Goal: Transaction & Acquisition: Purchase product/service

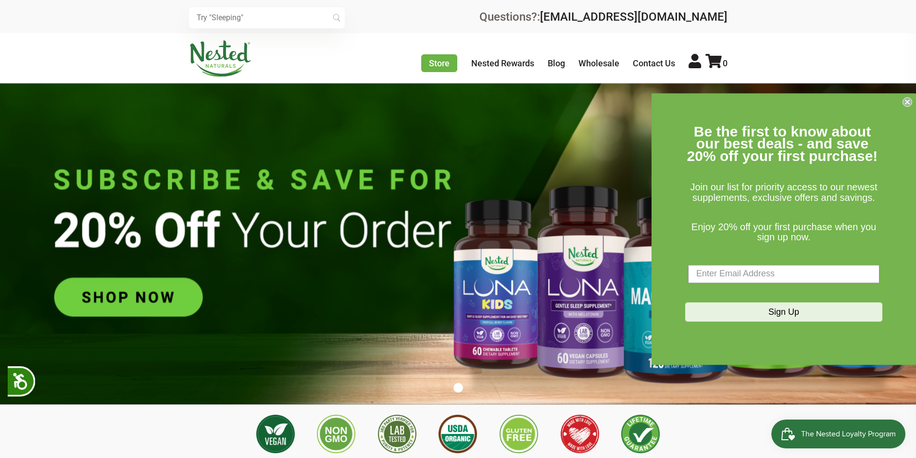
drag, startPoint x: 908, startPoint y: 102, endPoint x: 764, endPoint y: 93, distance: 145.0
click at [908, 102] on icon "Close dialog" at bounding box center [908, 102] width 10 height 10
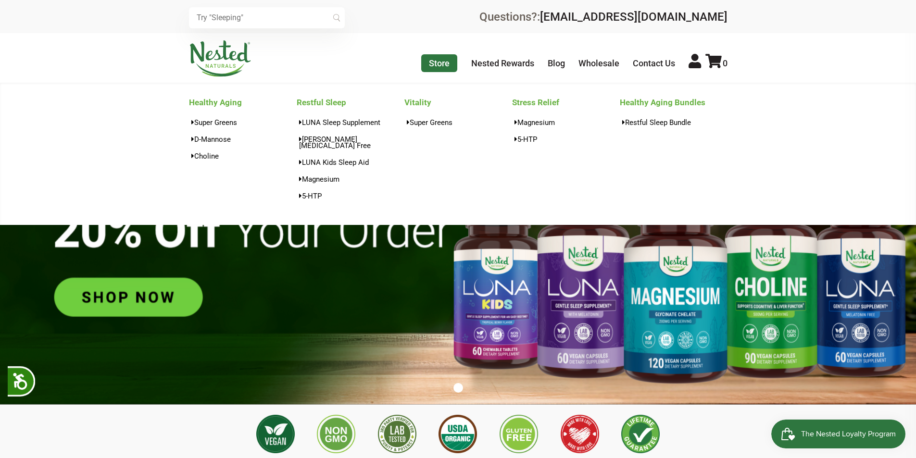
click at [428, 63] on link "Store" at bounding box center [439, 63] width 36 height 18
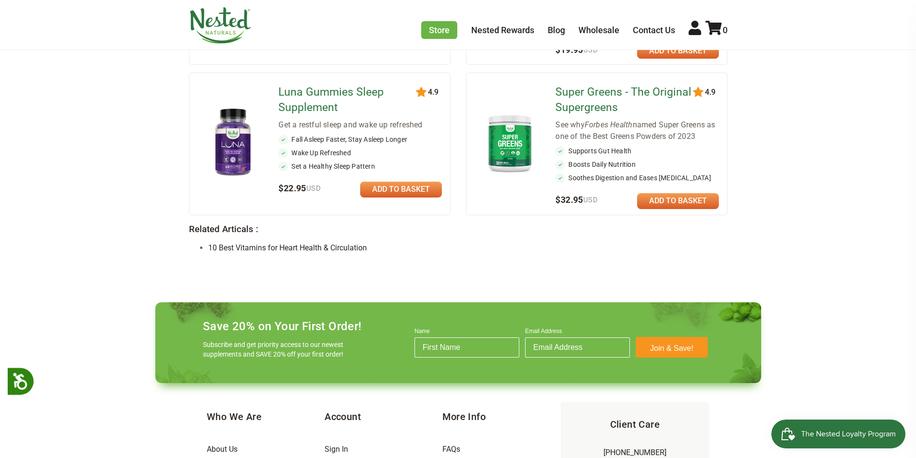
scroll to position [980, 0]
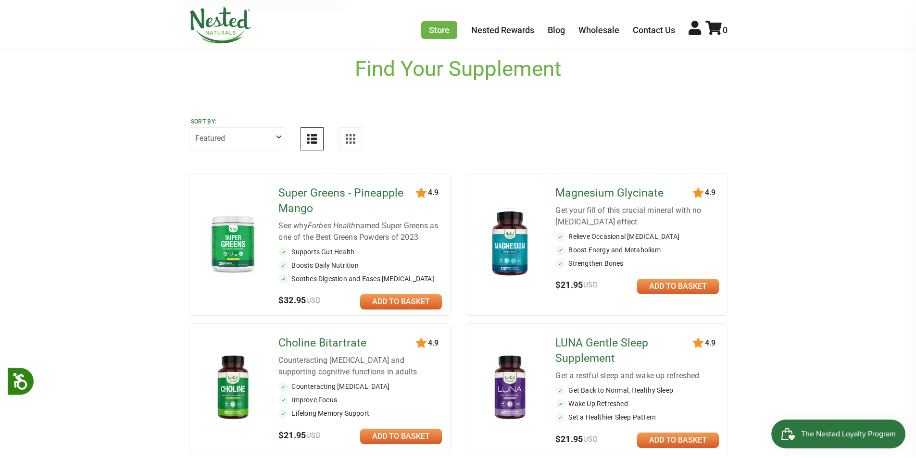
scroll to position [19, 0]
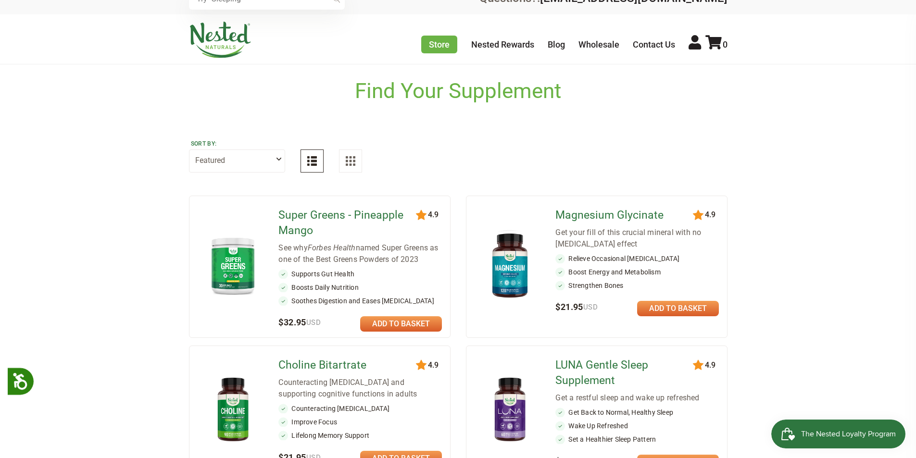
click at [220, 156] on select "Featured Highest Rated Best-Selling Alphabetically Newest First" at bounding box center [237, 161] width 96 height 23
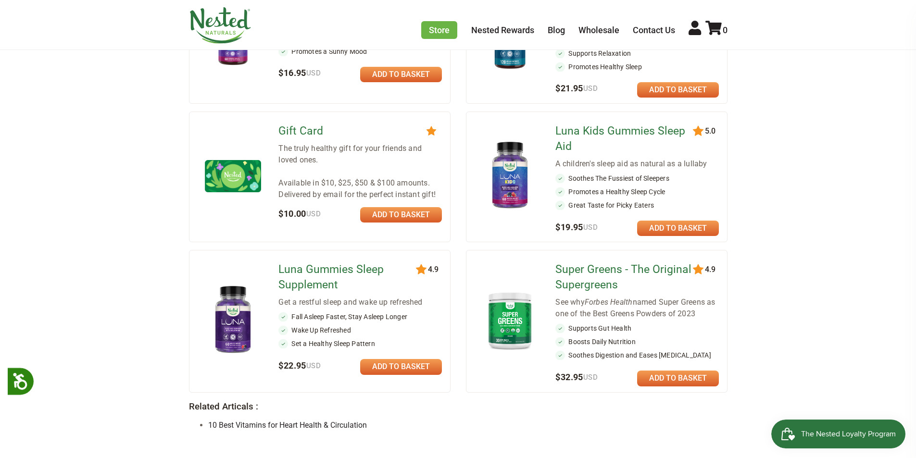
scroll to position [644, 0]
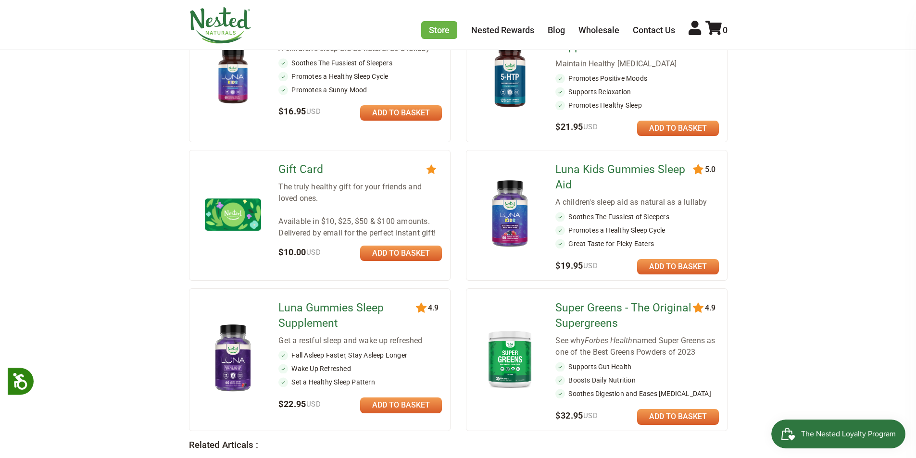
click at [241, 344] on img at bounding box center [233, 359] width 56 height 74
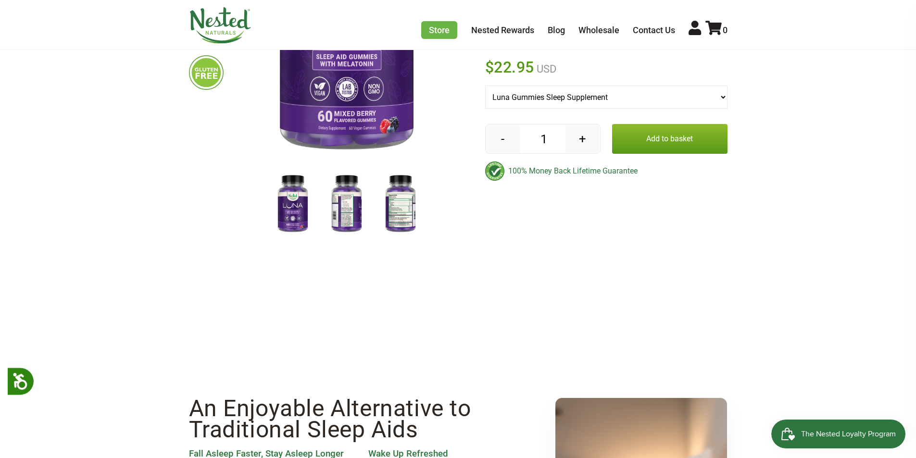
click at [393, 203] on img at bounding box center [401, 204] width 48 height 63
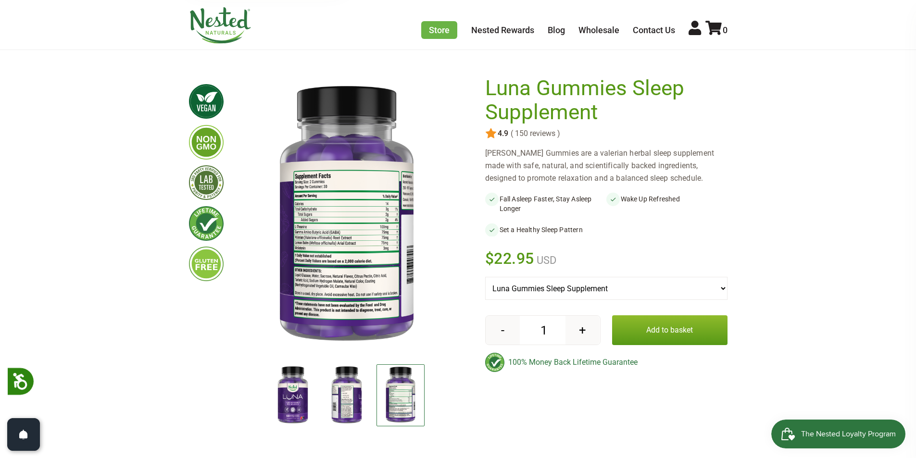
scroll to position [48, 0]
